Goal: Task Accomplishment & Management: Use online tool/utility

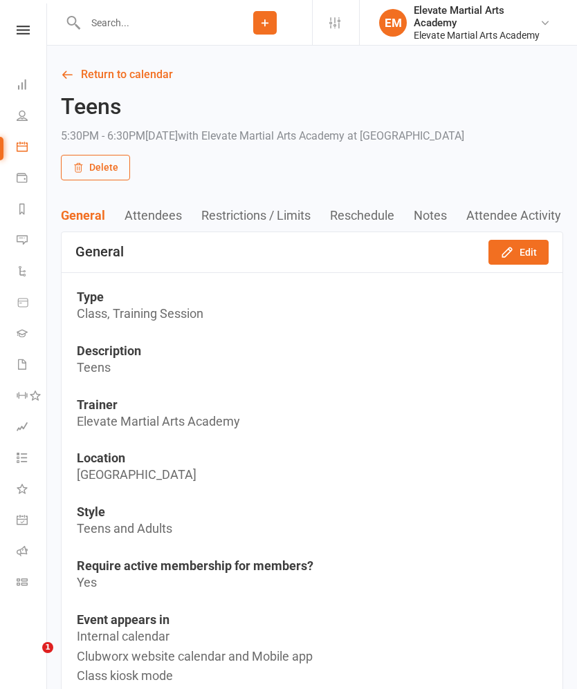
click at [26, 29] on icon at bounding box center [23, 30] width 13 height 9
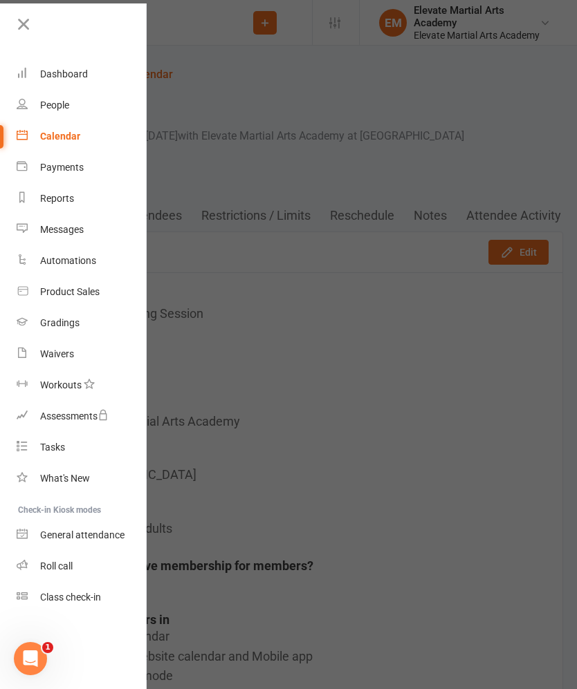
click at [70, 136] on div "Calendar" at bounding box center [60, 136] width 40 height 11
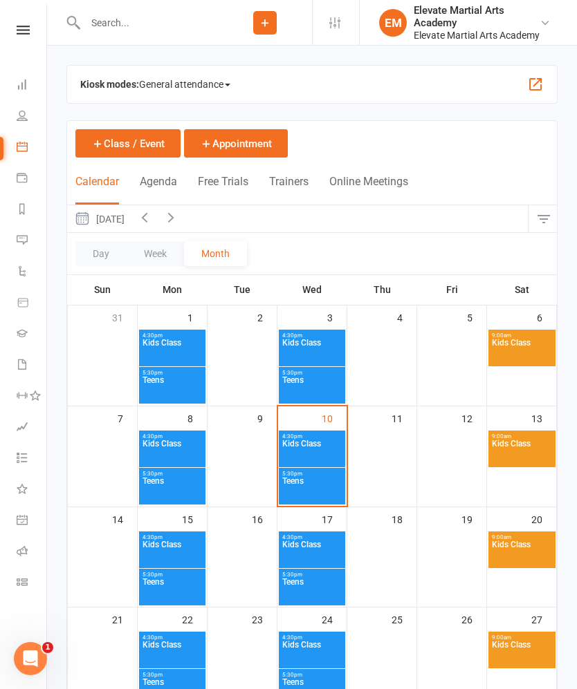
click at [535, 77] on button "button" at bounding box center [535, 84] width 17 height 17
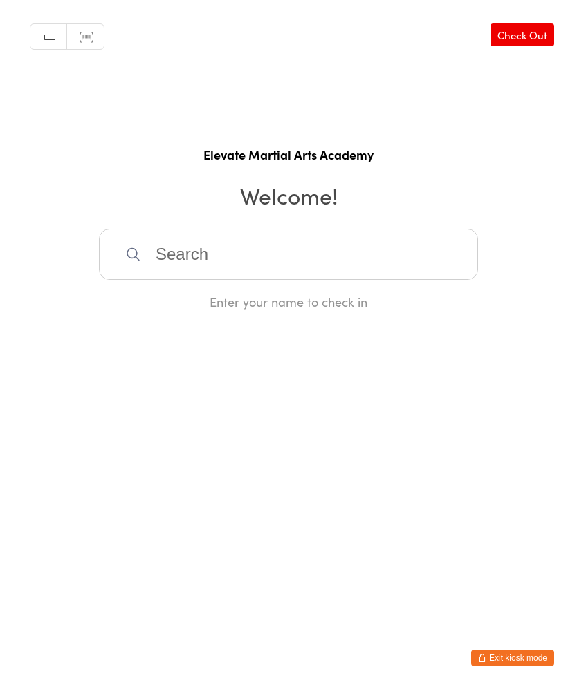
click at [257, 270] on input "search" at bounding box center [288, 254] width 379 height 51
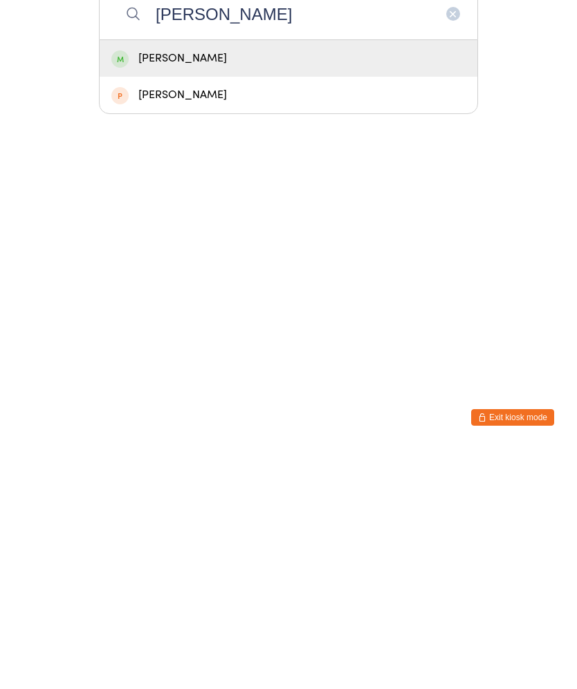
type input "[PERSON_NAME]"
click at [205, 290] on div "[PERSON_NAME]" at bounding box center [288, 299] width 354 height 19
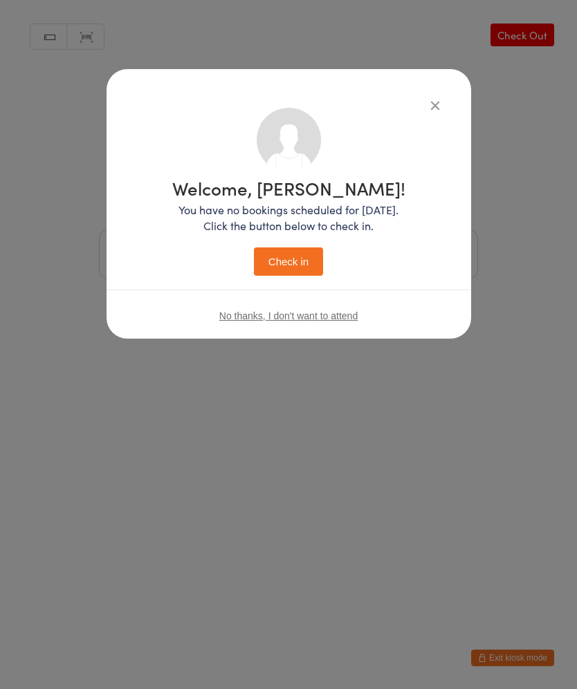
click at [270, 270] on button "Check in" at bounding box center [288, 262] width 69 height 28
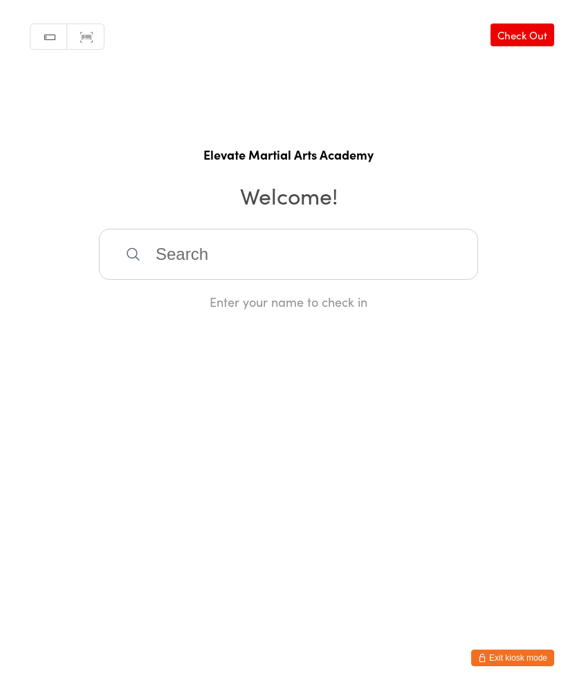
click at [366, 252] on input "search" at bounding box center [288, 254] width 379 height 51
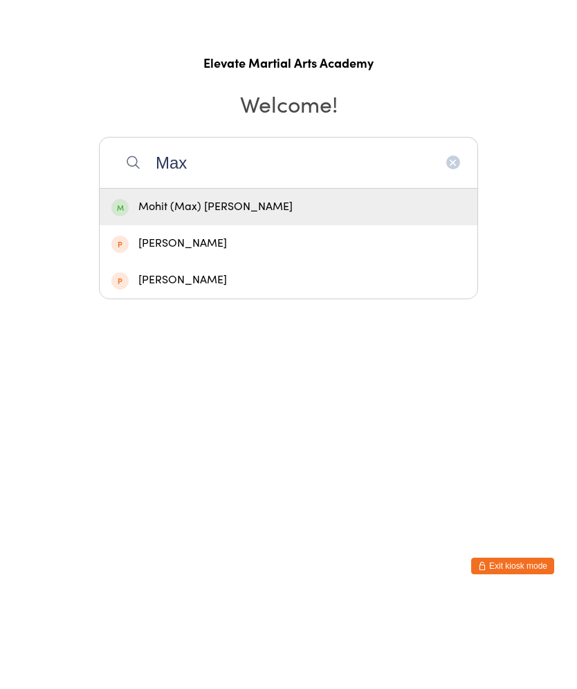
type input "Max"
click at [412, 281] on div "Mohit (Max) Bhanabhai" at bounding box center [288, 299] width 377 height 37
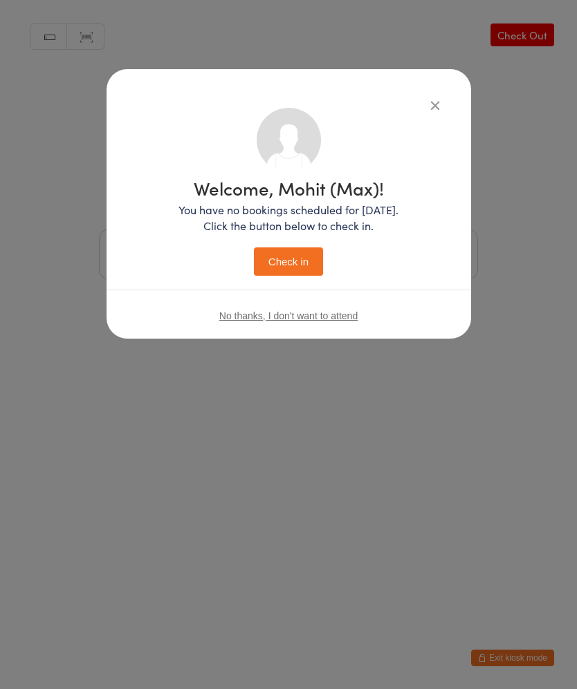
click at [289, 256] on button "Check in" at bounding box center [288, 262] width 69 height 28
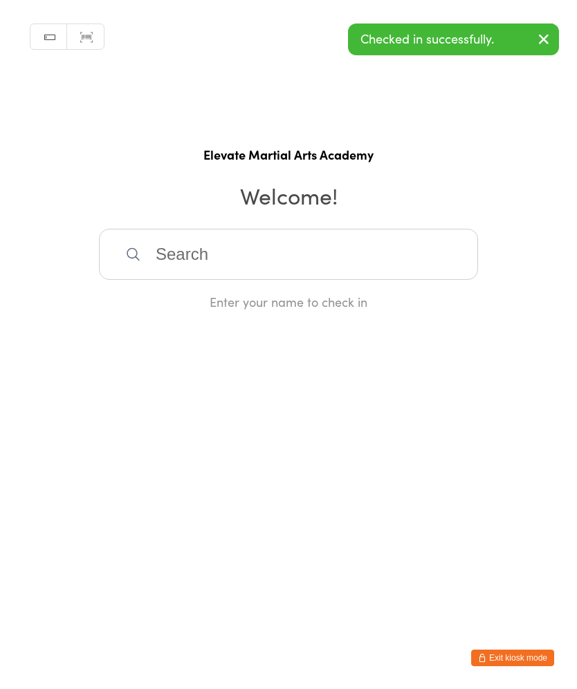
click at [390, 225] on div "Manual search Scanner input Check Out Elevate Martial Arts Academy Welcome! Ent…" at bounding box center [288, 155] width 577 height 310
click at [375, 270] on input "search" at bounding box center [288, 254] width 379 height 51
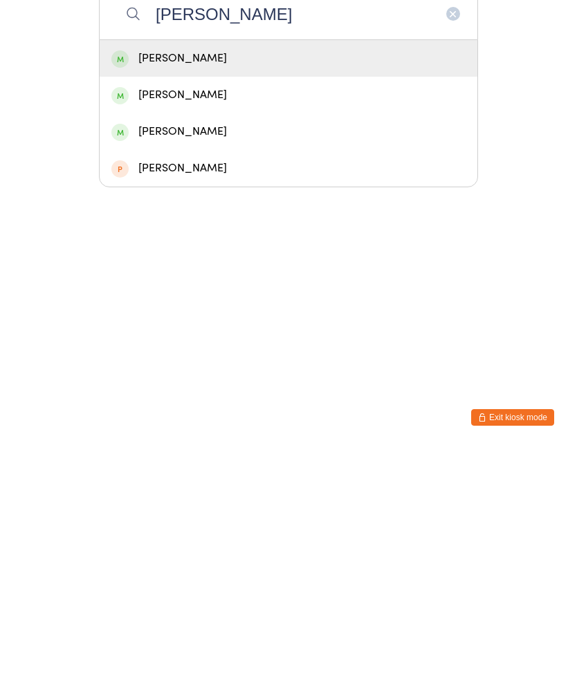
type input "Sabrina"
click at [221, 290] on div "Sabrina Oddy" at bounding box center [288, 299] width 354 height 19
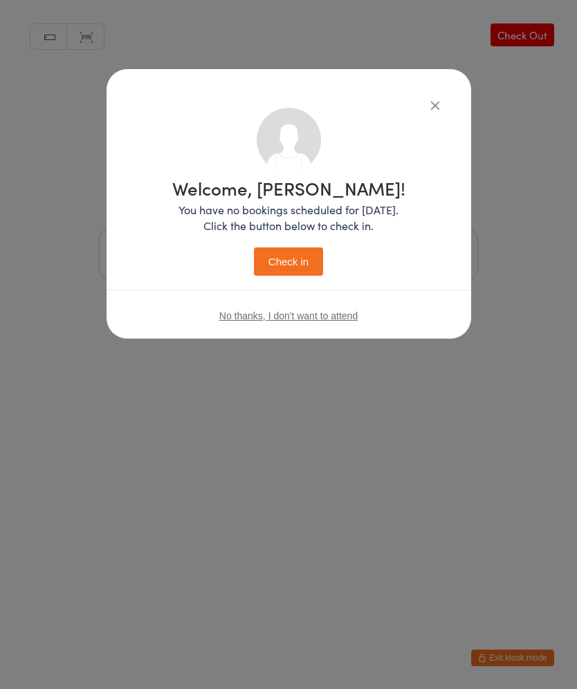
click at [295, 265] on button "Check in" at bounding box center [288, 262] width 69 height 28
